Goal: Transaction & Acquisition: Purchase product/service

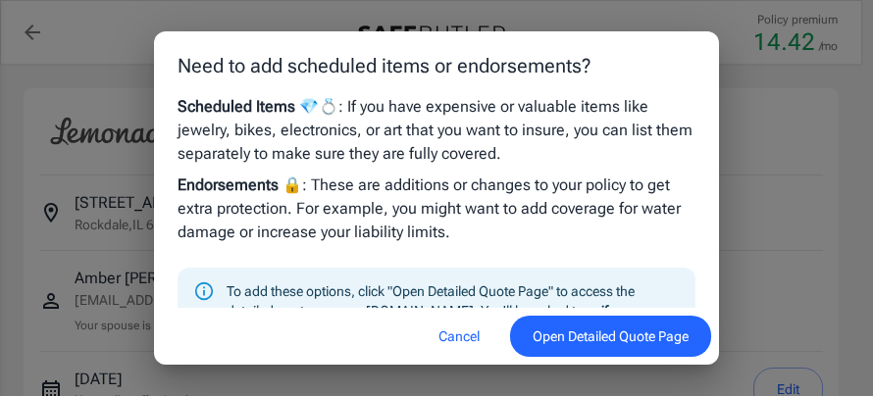
select select "40000"
select select "18000"
select select "1000"
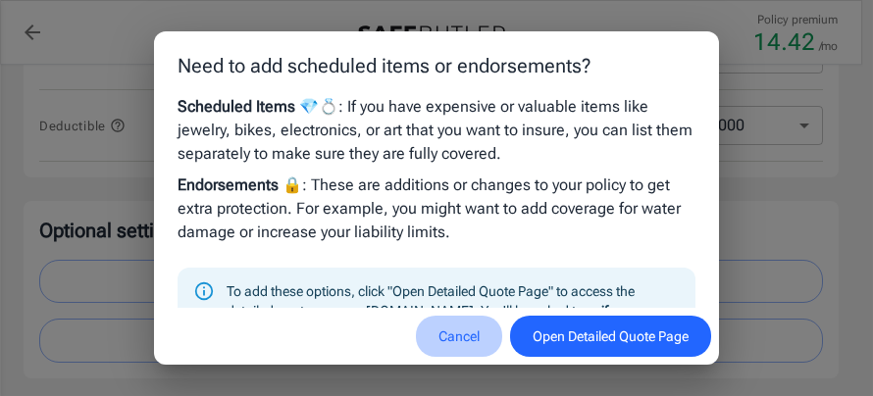
click at [438, 319] on button "Cancel" at bounding box center [459, 337] width 86 height 42
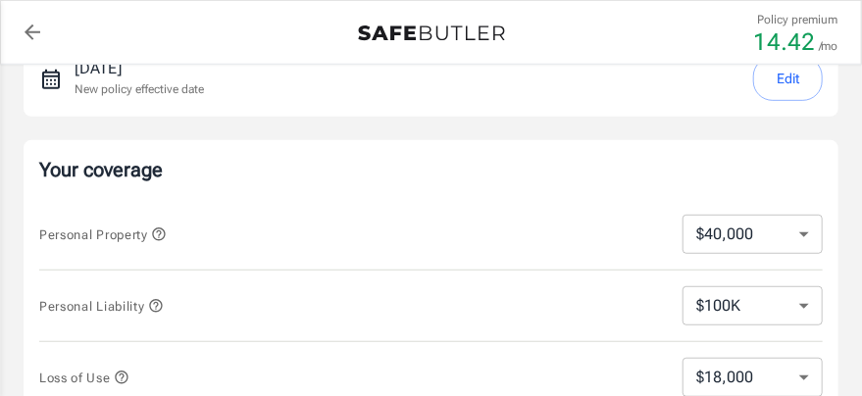
scroll to position [414, 0]
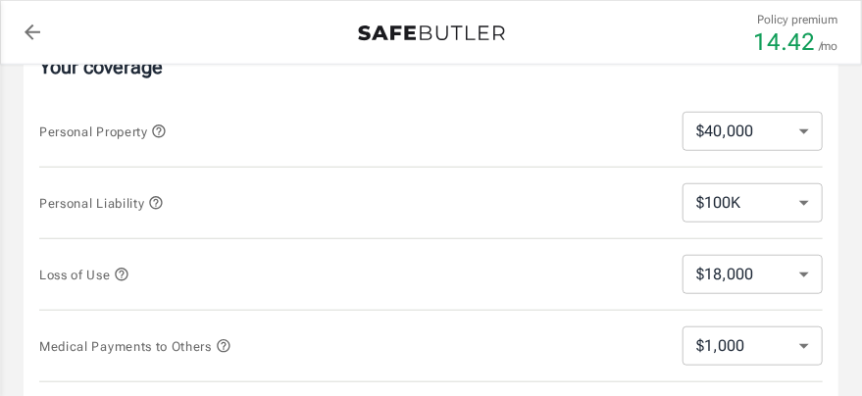
click at [797, 144] on select "$10,000 $15,000 $20,000 $25,000 $30,000 $40,000 $50,000 $100K $150K $200K $250K" at bounding box center [753, 131] width 140 height 39
select select "30000"
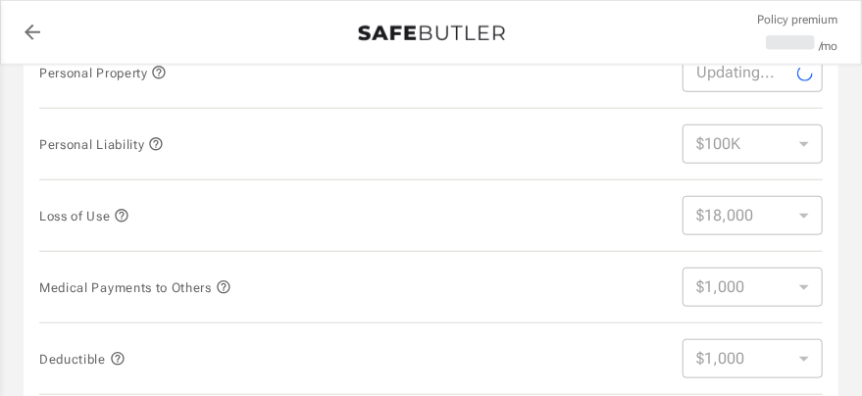
scroll to position [555, 0]
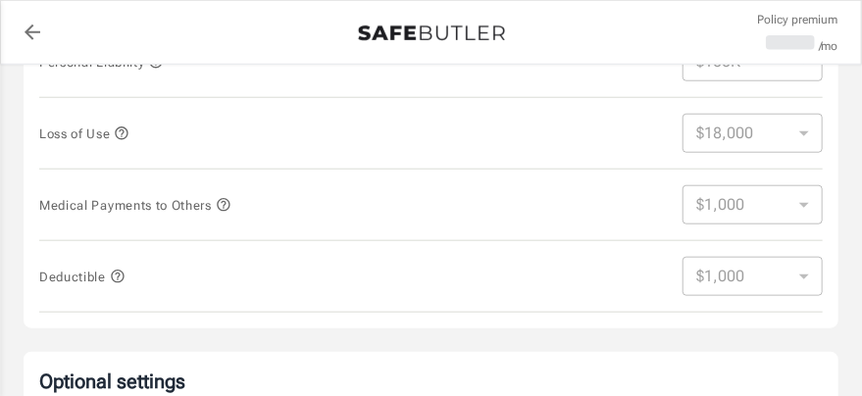
select select "30000"
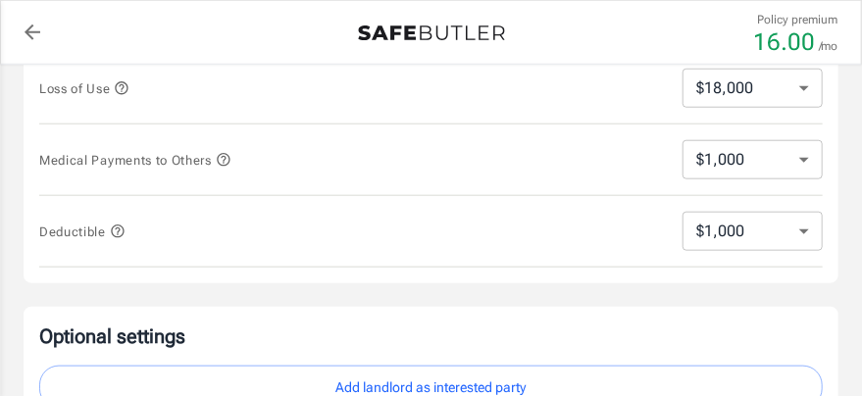
scroll to position [626, 0]
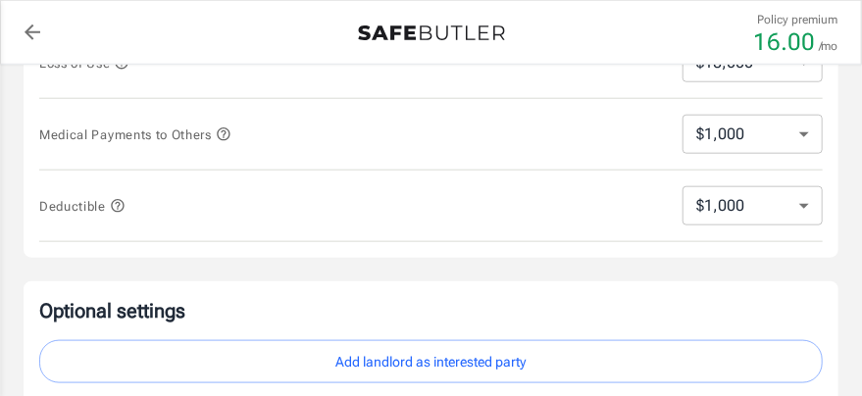
click at [748, 202] on select "$250 $500 $1,000 $2,500" at bounding box center [753, 205] width 140 height 39
click at [762, 204] on select "$250 $500 $1,000 $2,500" at bounding box center [753, 205] width 140 height 39
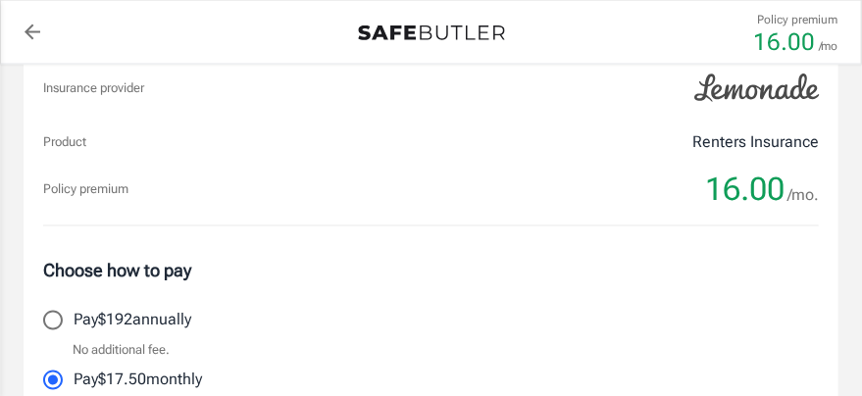
scroll to position [907, 0]
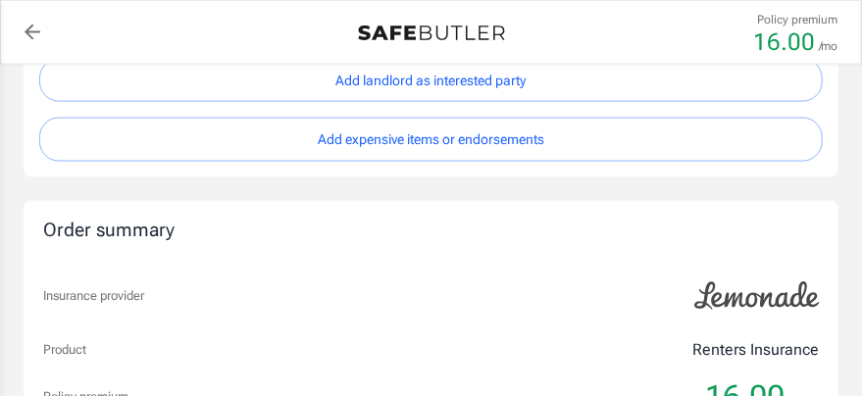
click at [639, 146] on button "Add expensive items or endorsements" at bounding box center [431, 140] width 784 height 44
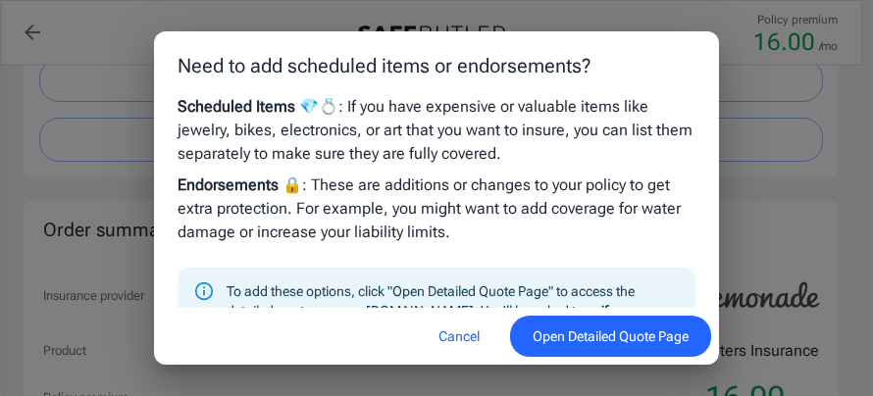
click at [575, 348] on button "Open Detailed Quote Page" at bounding box center [610, 337] width 201 height 42
click at [442, 335] on button "Cancel" at bounding box center [459, 337] width 86 height 42
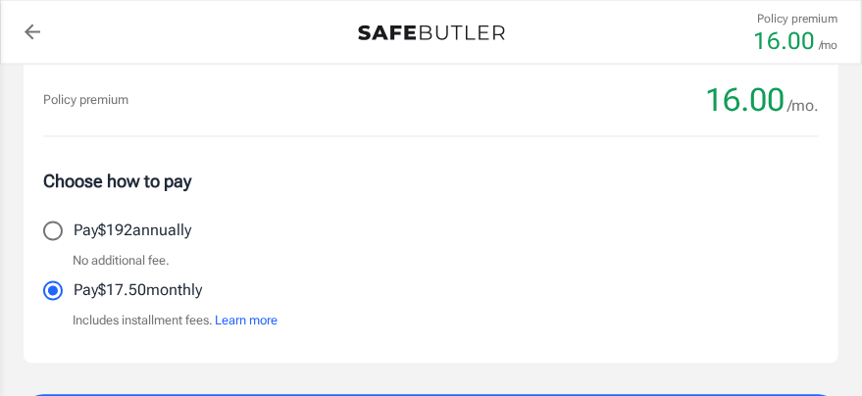
scroll to position [1483, 0]
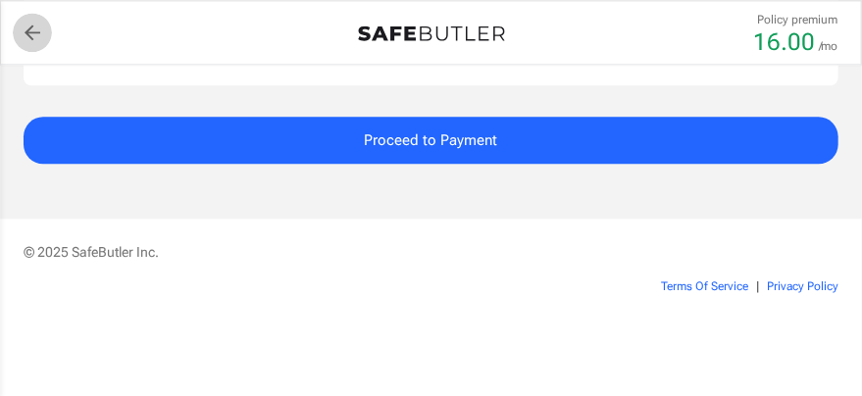
click at [33, 29] on icon "back to quotes" at bounding box center [33, 33] width 24 height 24
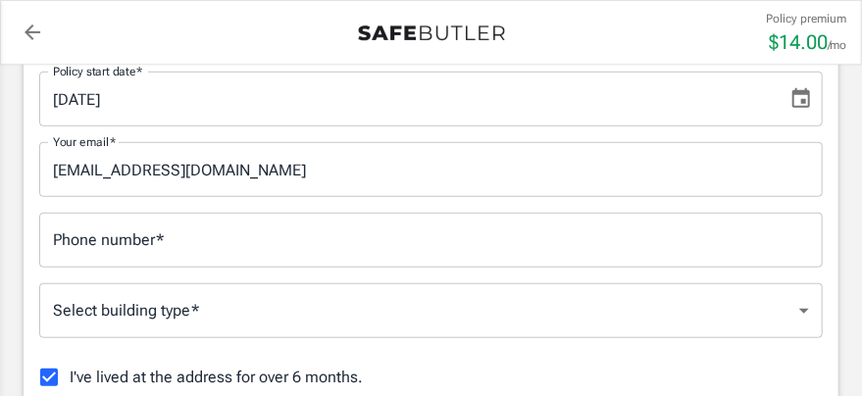
scroll to position [352, 0]
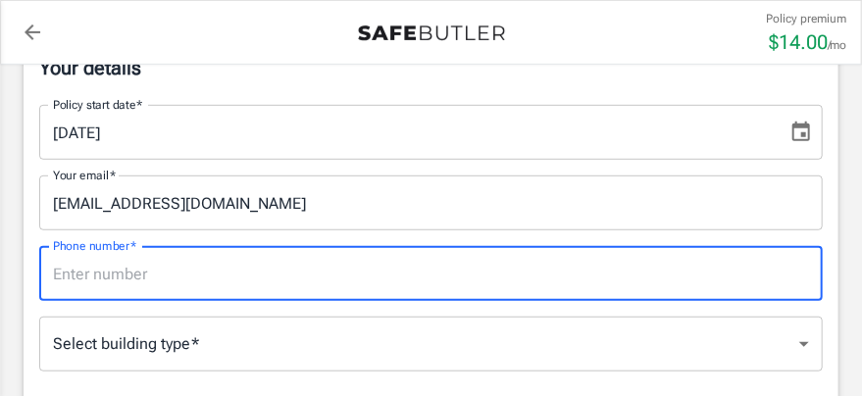
click at [454, 281] on input "Phone number   *" at bounding box center [431, 273] width 784 height 55
type input "7792679703"
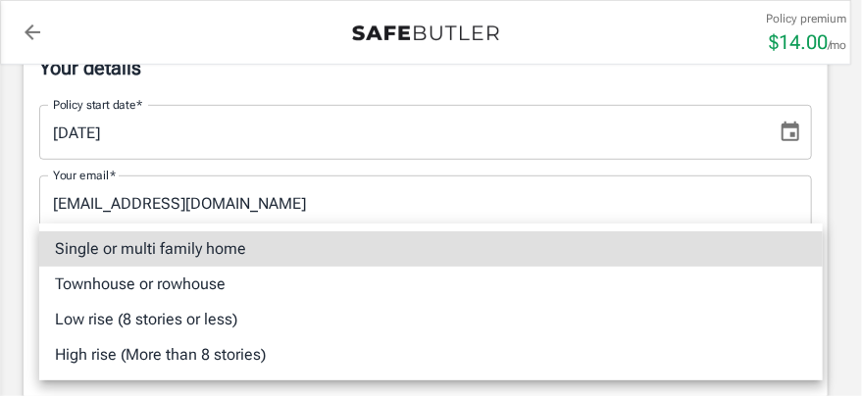
drag, startPoint x: 752, startPoint y: 334, endPoint x: 746, endPoint y: 181, distance: 152.2
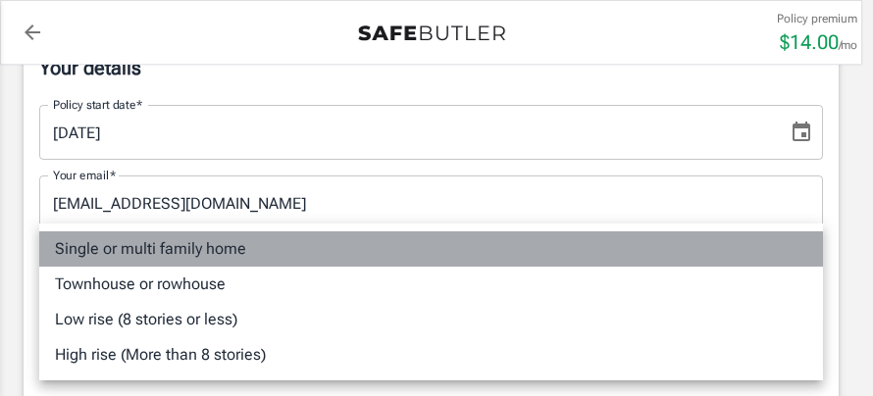
click at [283, 255] on li "Single or multi family home" at bounding box center [431, 249] width 784 height 35
type input "singlefamily"
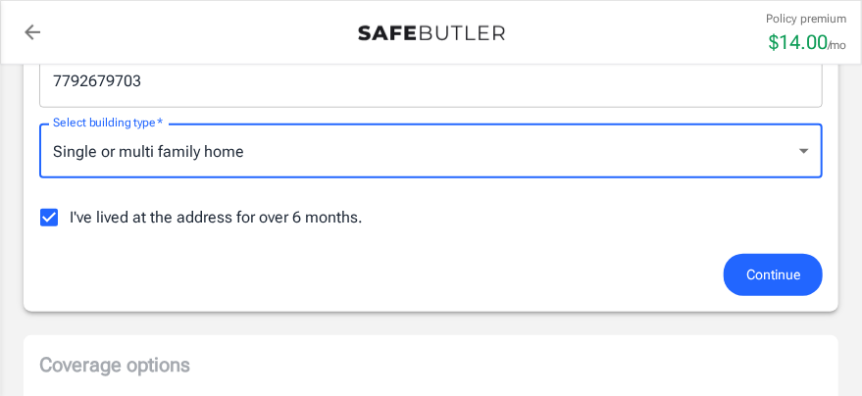
scroll to position [565, 0]
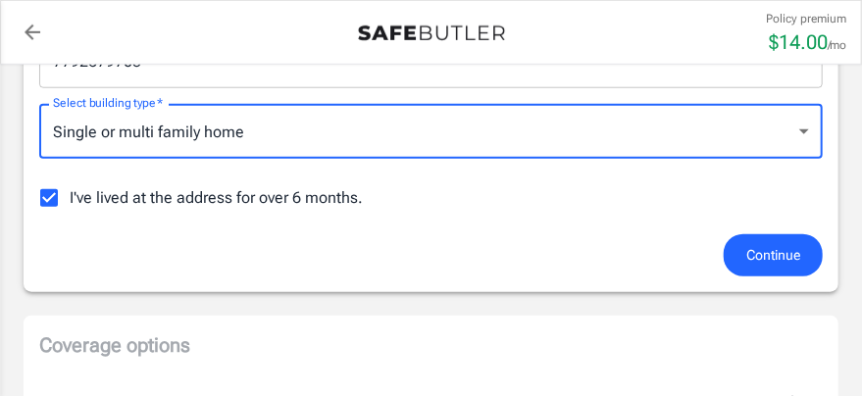
click at [781, 253] on span "Continue" at bounding box center [773, 255] width 54 height 25
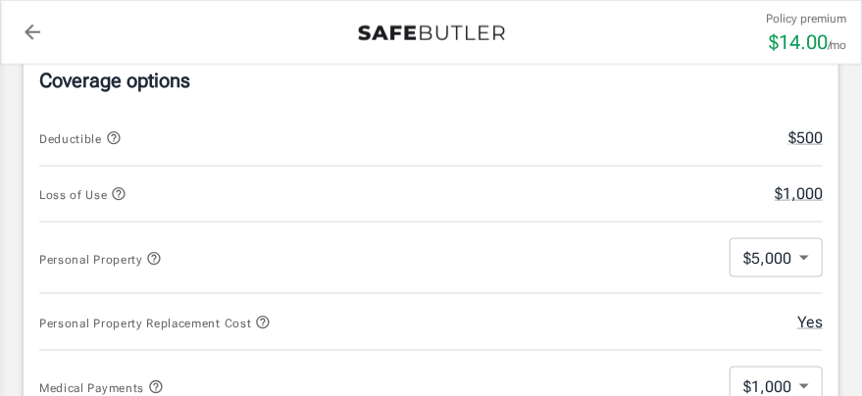
scroll to position [883, 0]
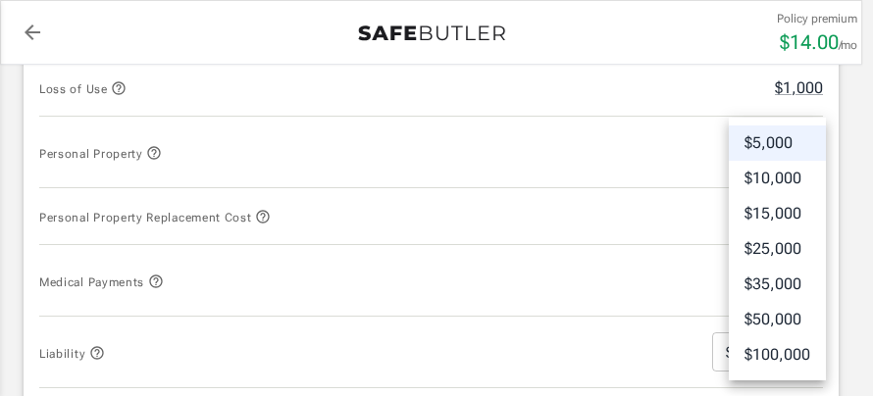
click at [793, 158] on body "Policy premium $ 14.00 /mo Liberty Mutual Renters Insurance [STREET_ADDRESS] Yo…" at bounding box center [436, 357] width 873 height 2481
click at [779, 273] on li "$35,000" at bounding box center [777, 284] width 97 height 35
type input "35000"
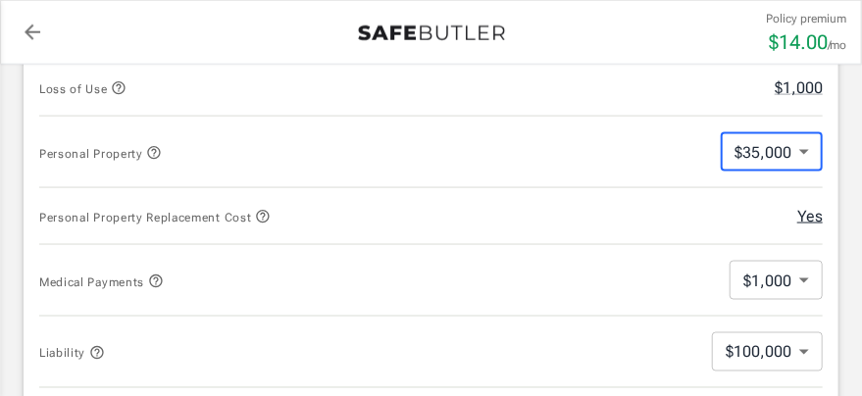
click at [812, 216] on button "Yes" at bounding box center [811, 217] width 26 height 24
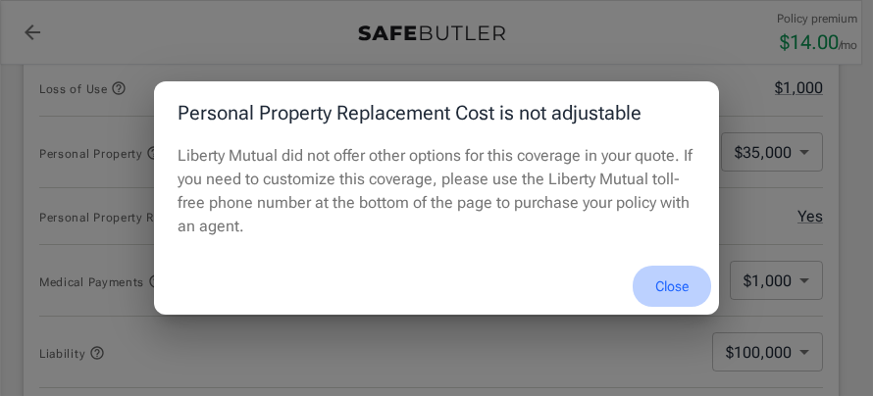
click at [670, 286] on button "Close" at bounding box center [672, 287] width 78 height 42
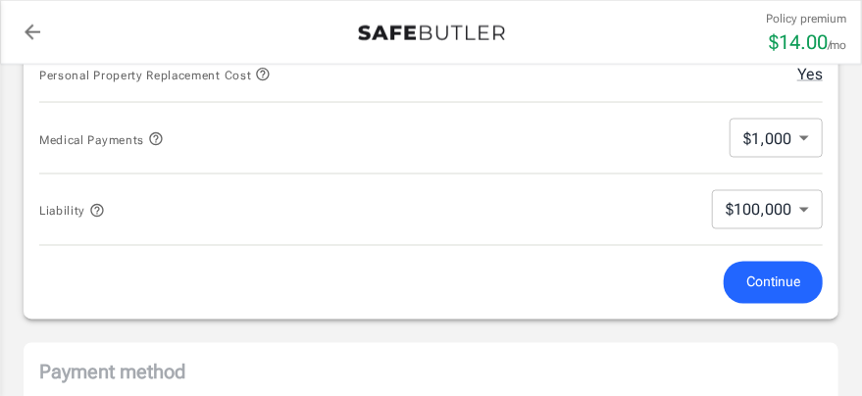
scroll to position [1024, 0]
click at [770, 275] on span "Continue" at bounding box center [773, 284] width 54 height 25
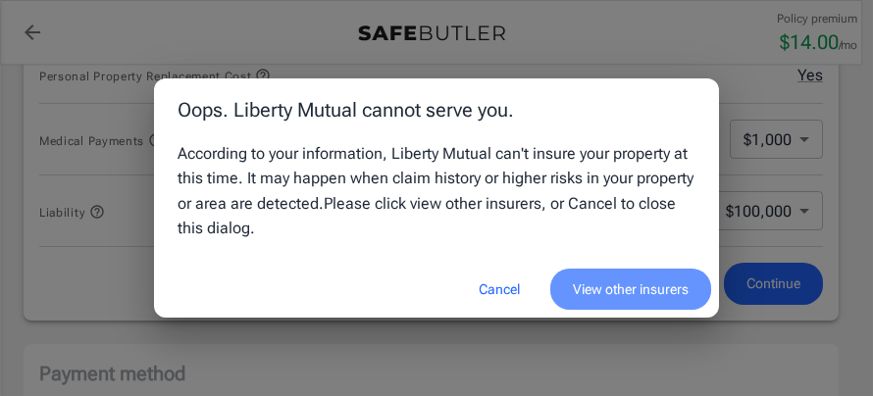
click at [631, 297] on button "View other insurers" at bounding box center [630, 290] width 161 height 42
